Goal: Task Accomplishment & Management: Manage account settings

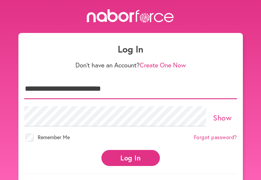
type input "**********"
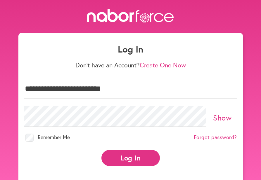
click at [134, 159] on button "Log In" at bounding box center [131, 158] width 59 height 16
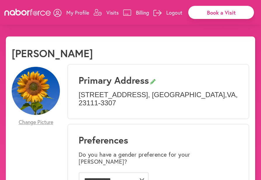
click at [174, 11] on p "Logout" at bounding box center [174, 12] width 16 height 7
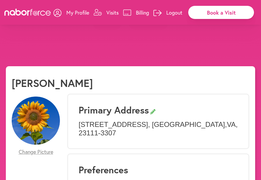
click at [106, 30] on button "Yes" at bounding box center [107, 22] width 30 height 16
